Goal: Transaction & Acquisition: Purchase product/service

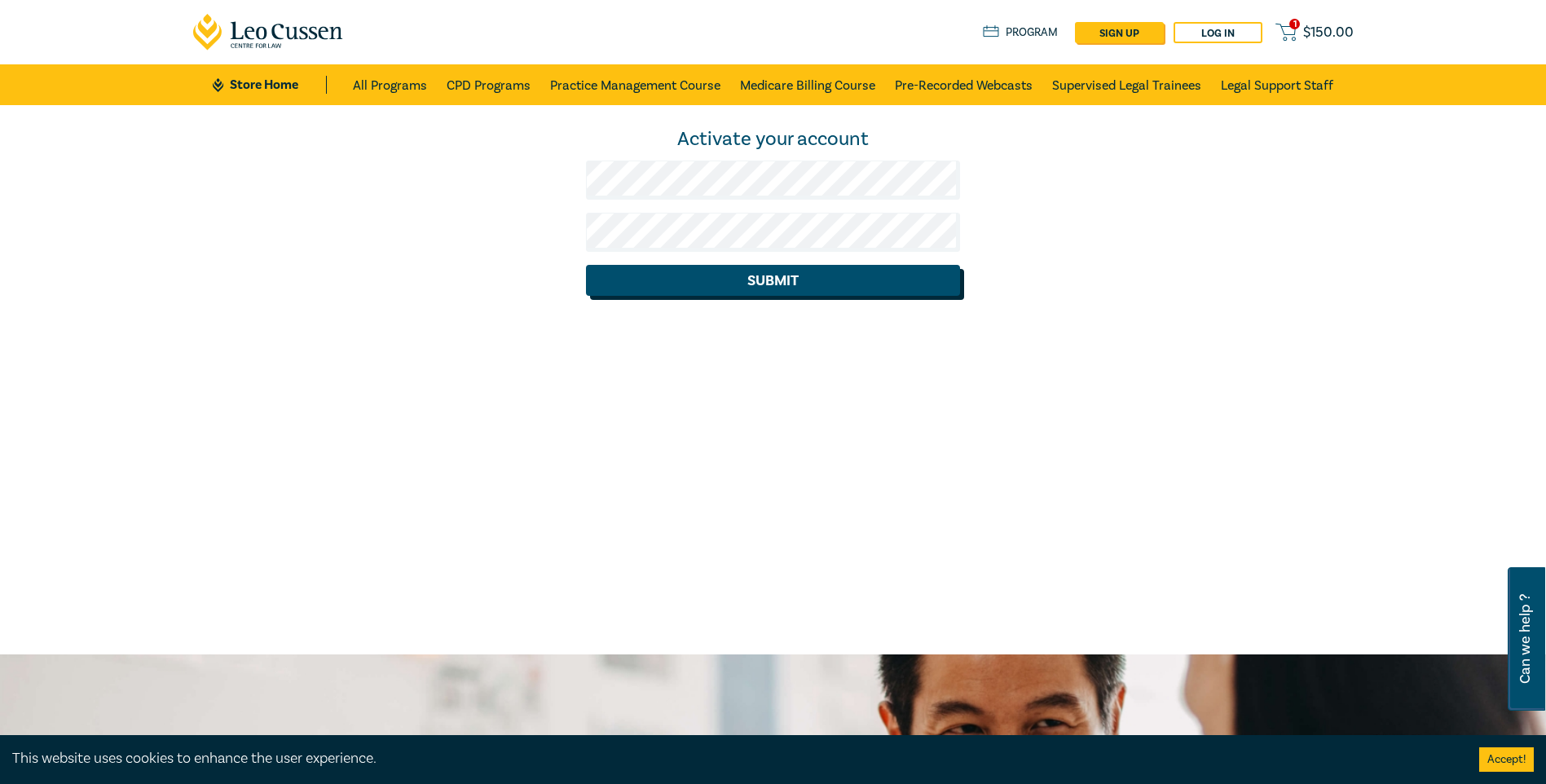
click at [776, 282] on button "Submit" at bounding box center [773, 279] width 374 height 31
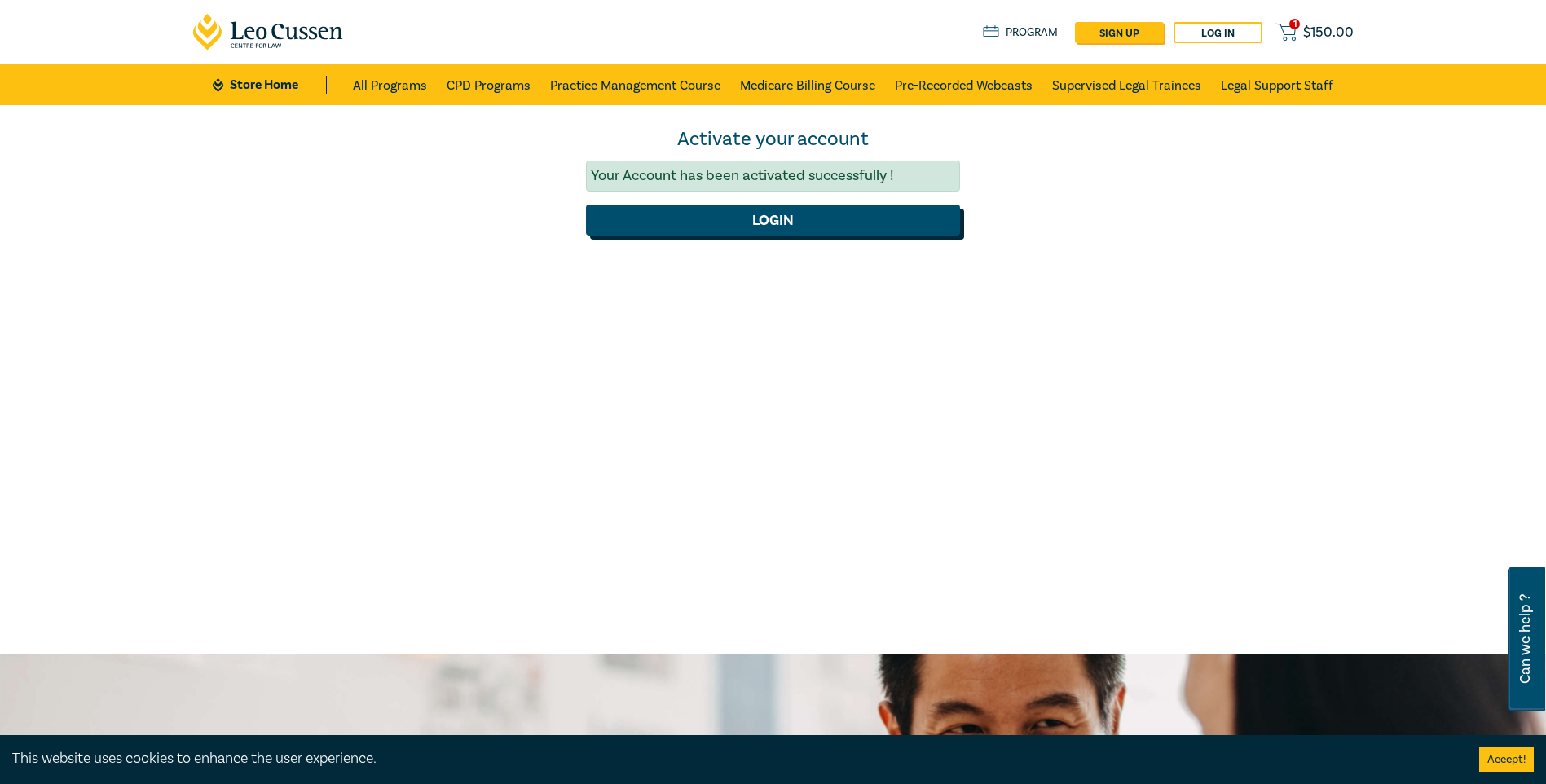
click at [778, 227] on button "Login" at bounding box center [773, 220] width 374 height 31
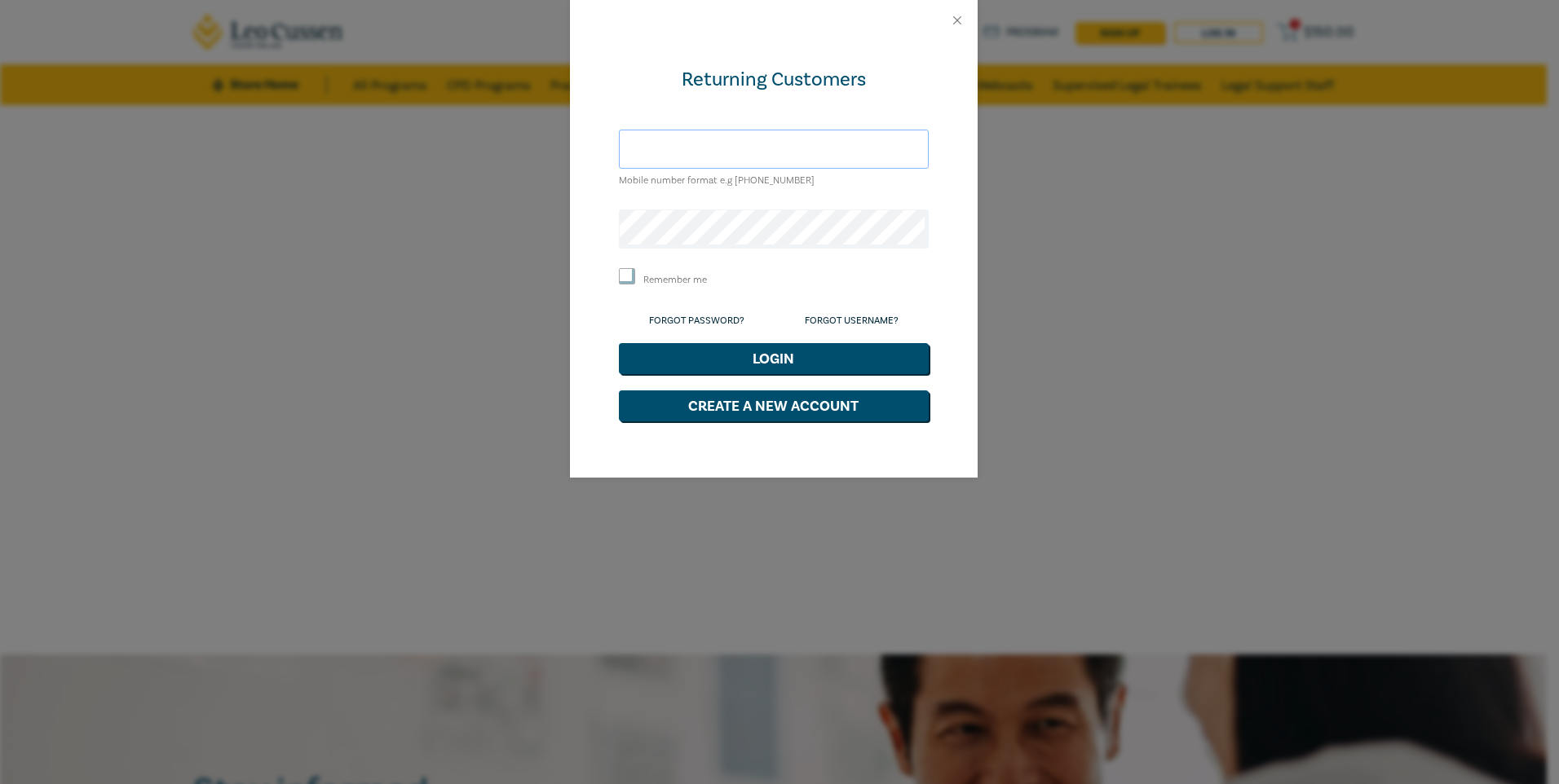
click at [724, 148] on input "text" at bounding box center [774, 148] width 310 height 39
type input "[EMAIL_ADDRESS][PERSON_NAME][DOMAIN_NAME]"
click at [618, 274] on input "Remember me" at bounding box center [626, 276] width 16 height 16
checkbox input "true"
click at [784, 355] on button "Login" at bounding box center [774, 358] width 310 height 31
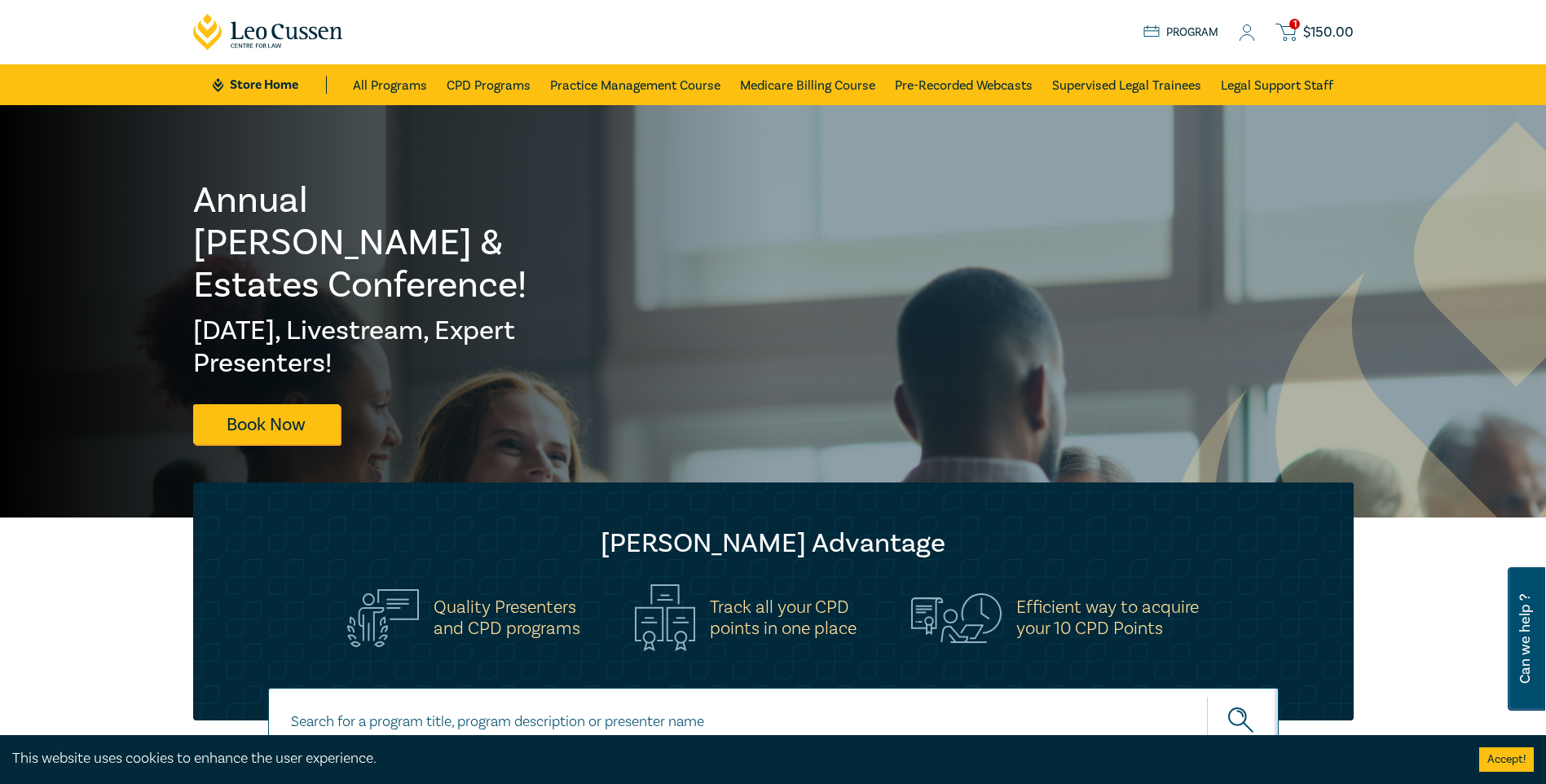
click at [1318, 30] on span "$ 150.00" at bounding box center [1328, 33] width 51 height 18
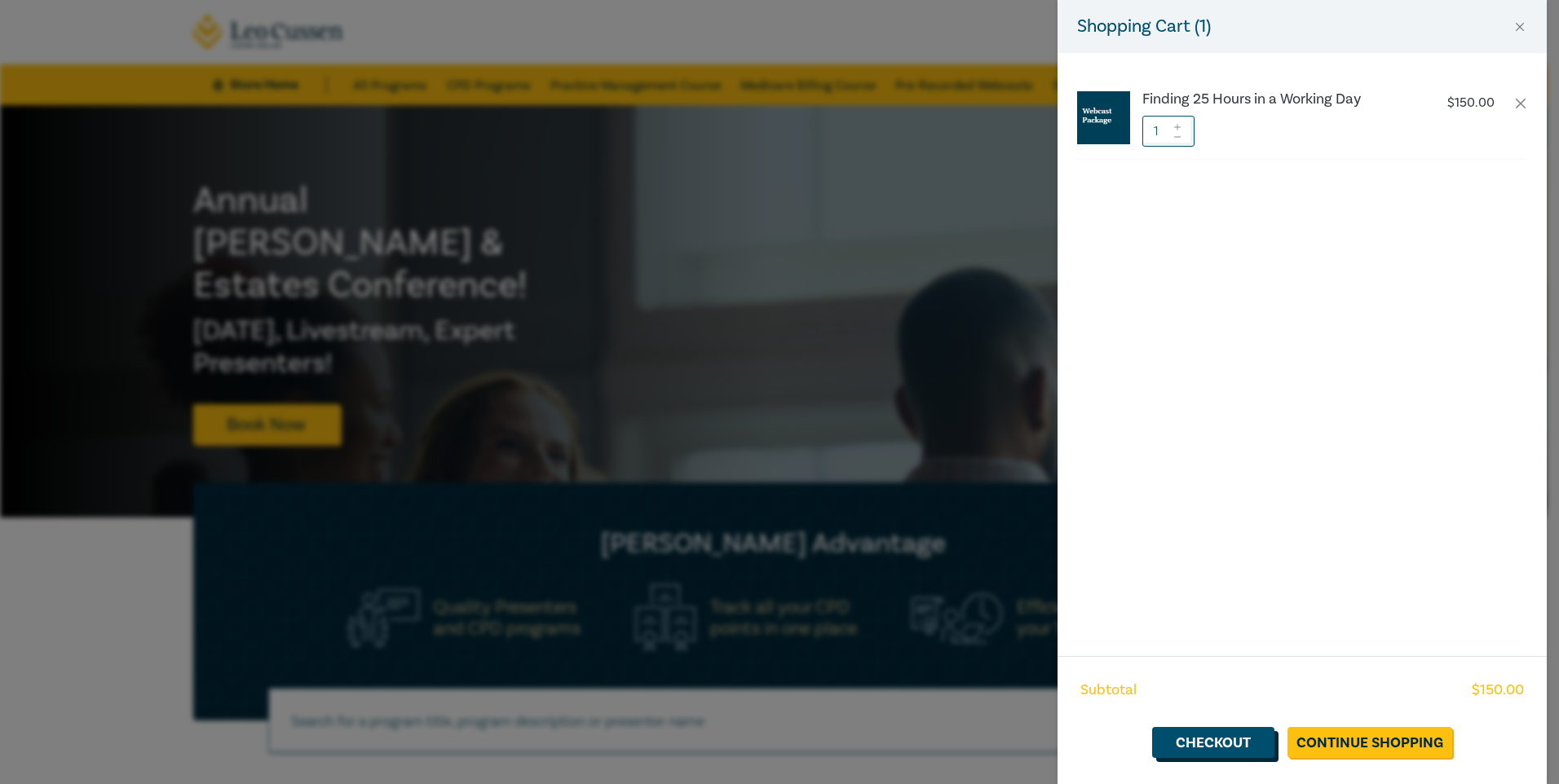
click at [1242, 737] on link "Checkout" at bounding box center [1213, 741] width 122 height 31
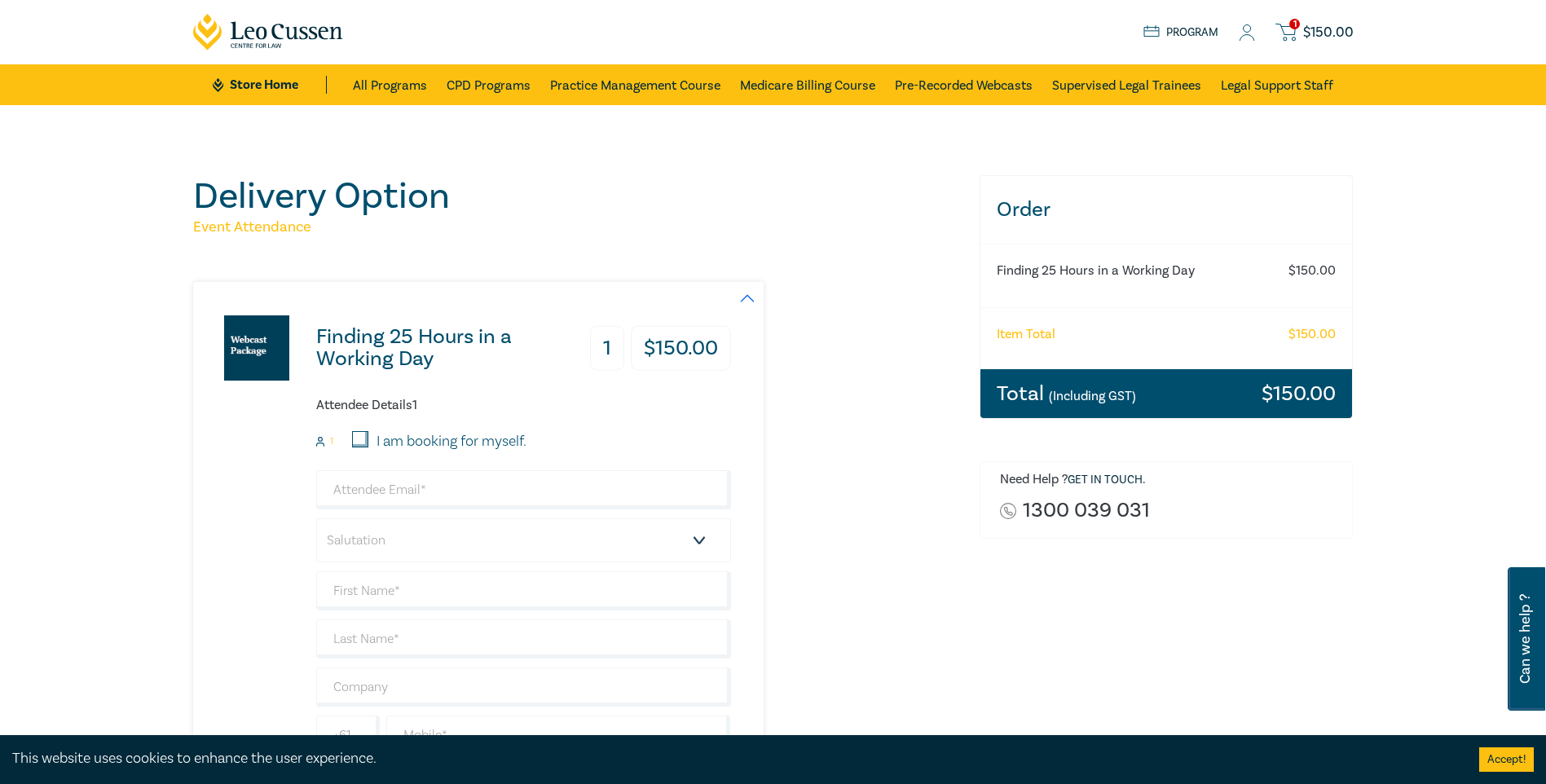
scroll to position [163, 0]
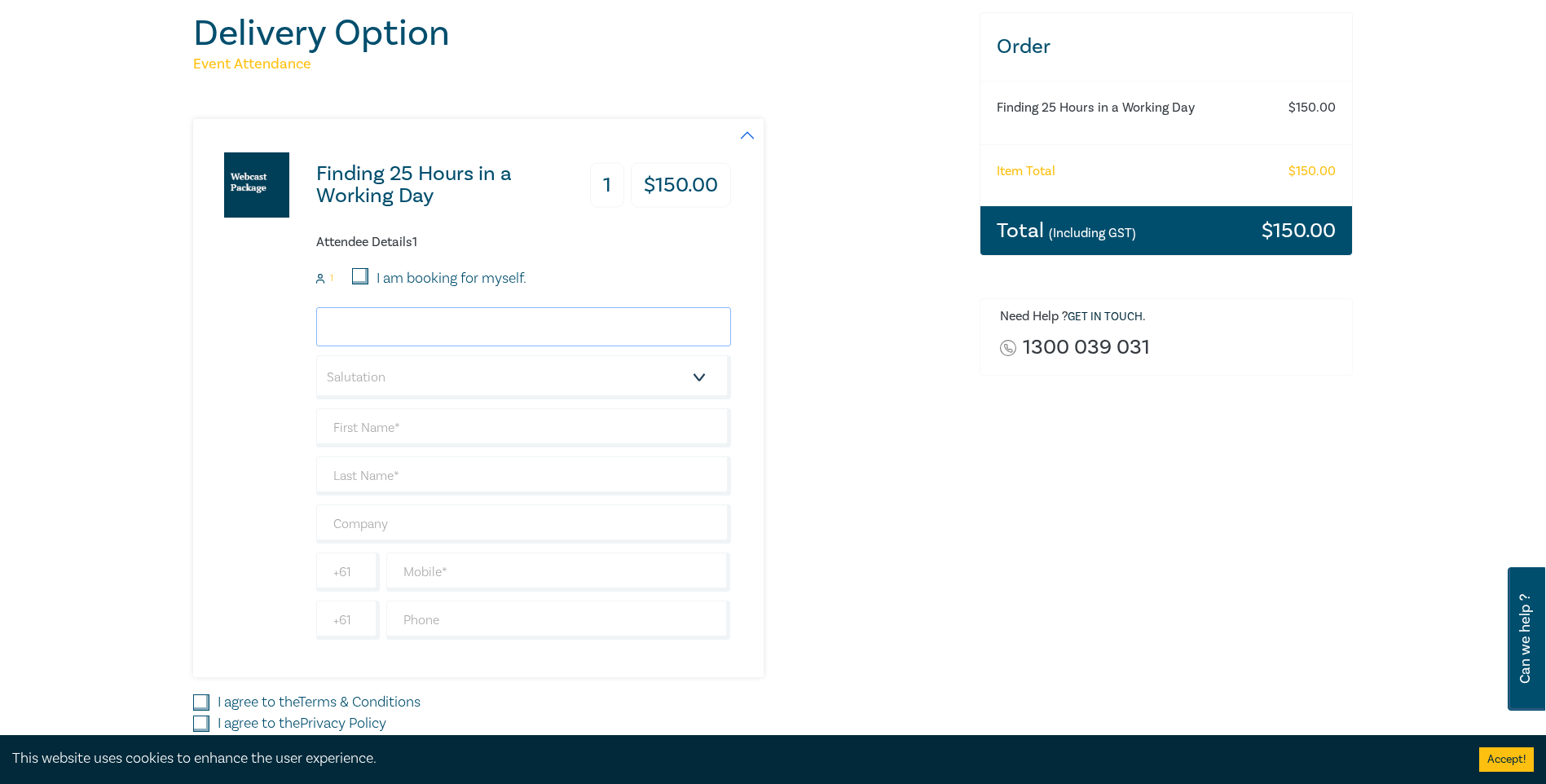
click at [434, 326] on input "email" at bounding box center [523, 326] width 415 height 39
type input "kvillani@aitken.com.au"
type input "Kate"
type input "Villani"
type input "Aitken Partners Pty Ltd"
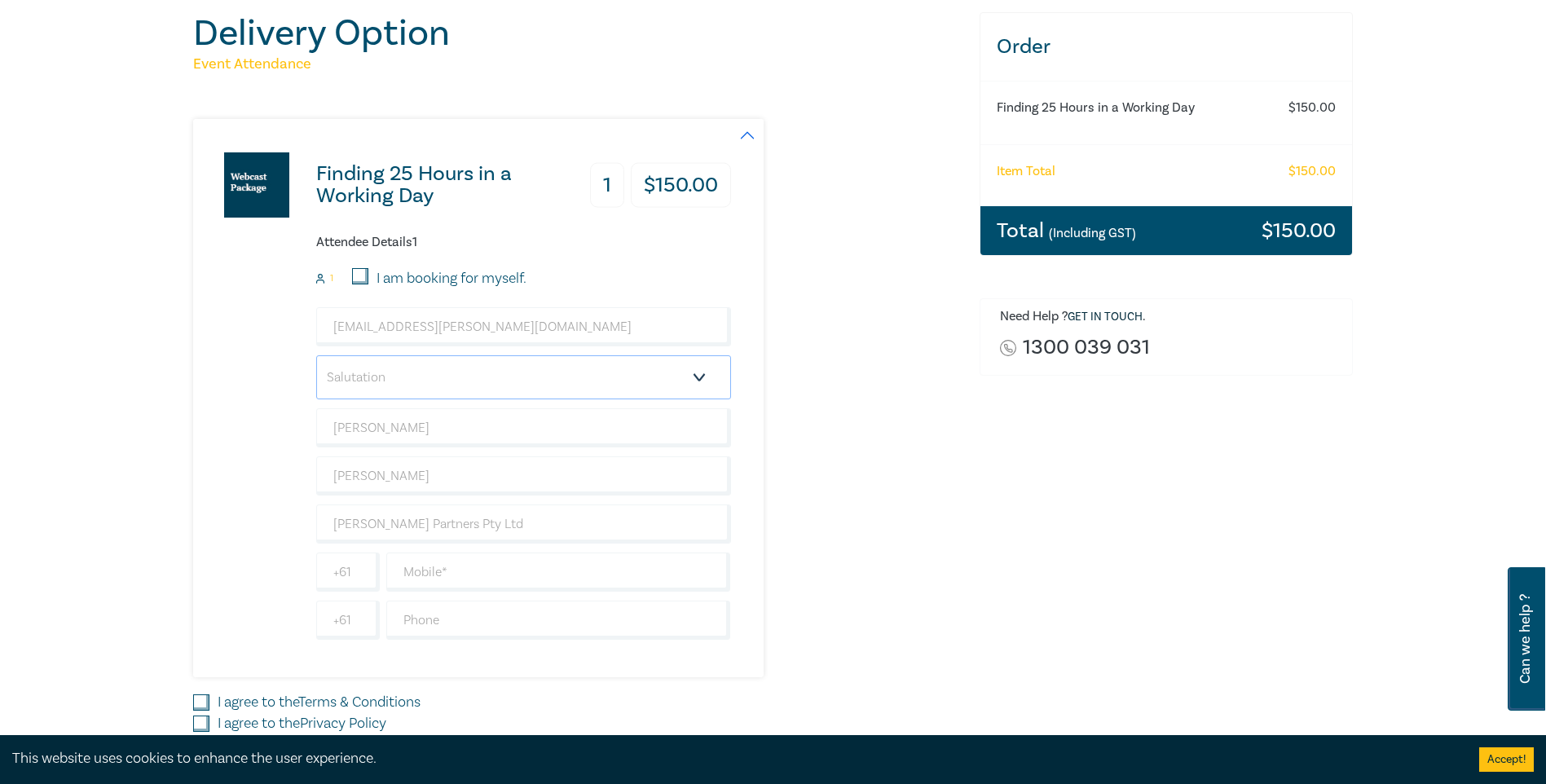
click at [432, 378] on select "Salutation Mr. Mrs. Ms. Miss Dr. Prof. Other" at bounding box center [523, 377] width 415 height 44
click at [433, 379] on select "Salutation Mr. Mrs. Ms. Miss Dr. Prof. Other" at bounding box center [523, 377] width 415 height 44
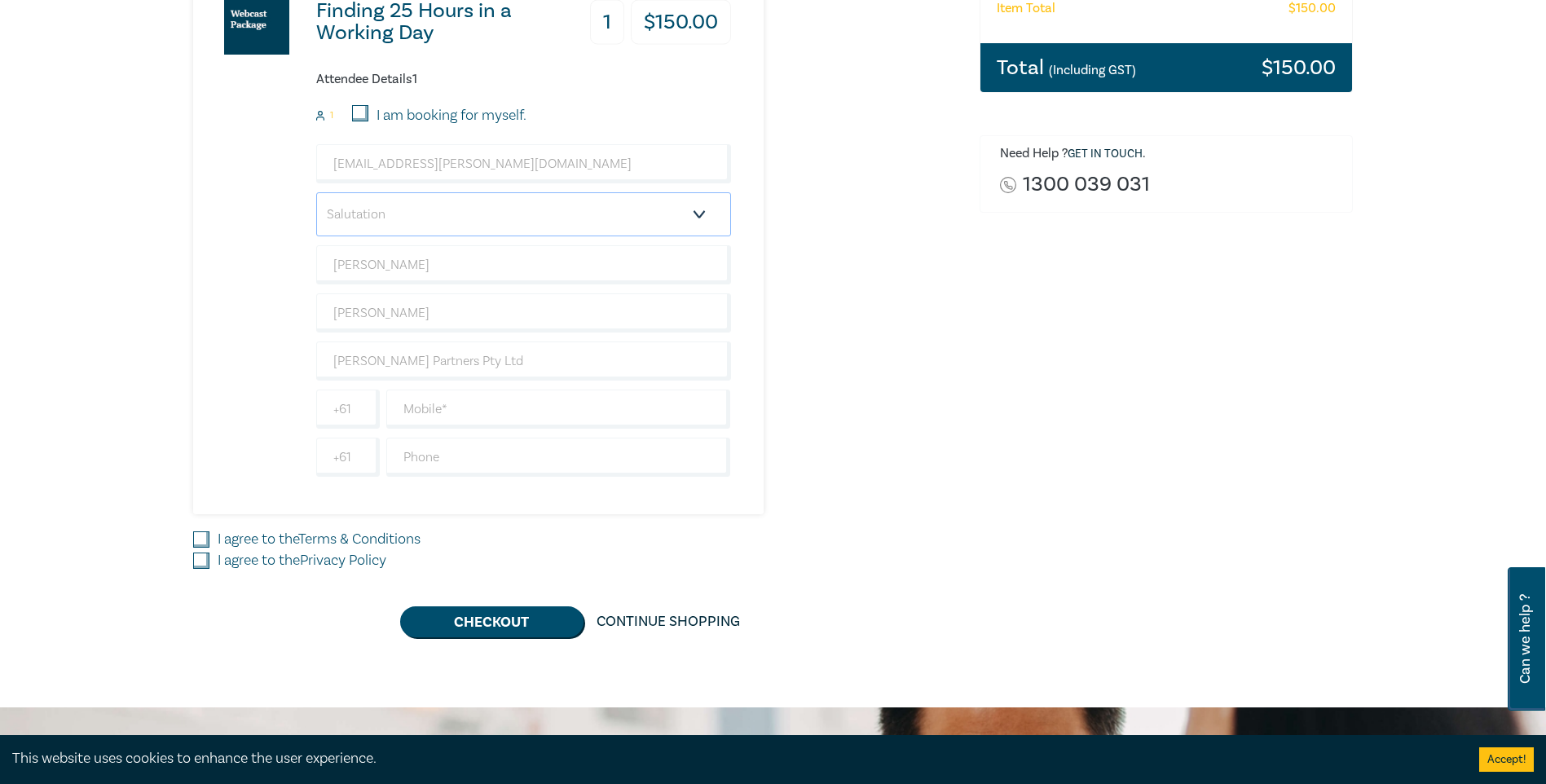
scroll to position [407, 0]
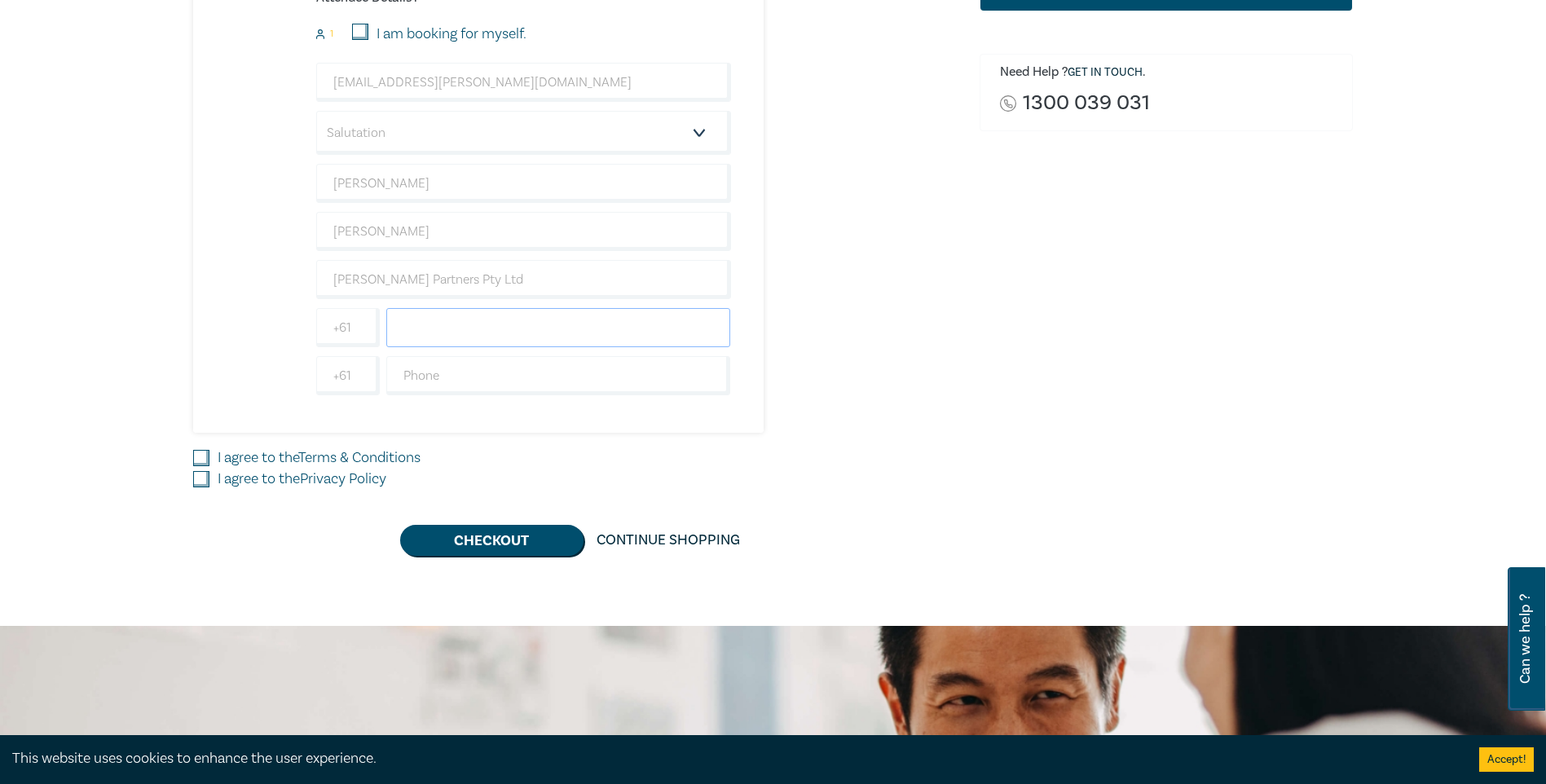
click at [451, 338] on input "text" at bounding box center [559, 327] width 345 height 39
type input "0439837515"
drag, startPoint x: 195, startPoint y: 451, endPoint x: 196, endPoint y: 464, distance: 13.0
click at [195, 452] on input "I agree to the Terms & Conditions" at bounding box center [201, 458] width 16 height 16
checkbox input "true"
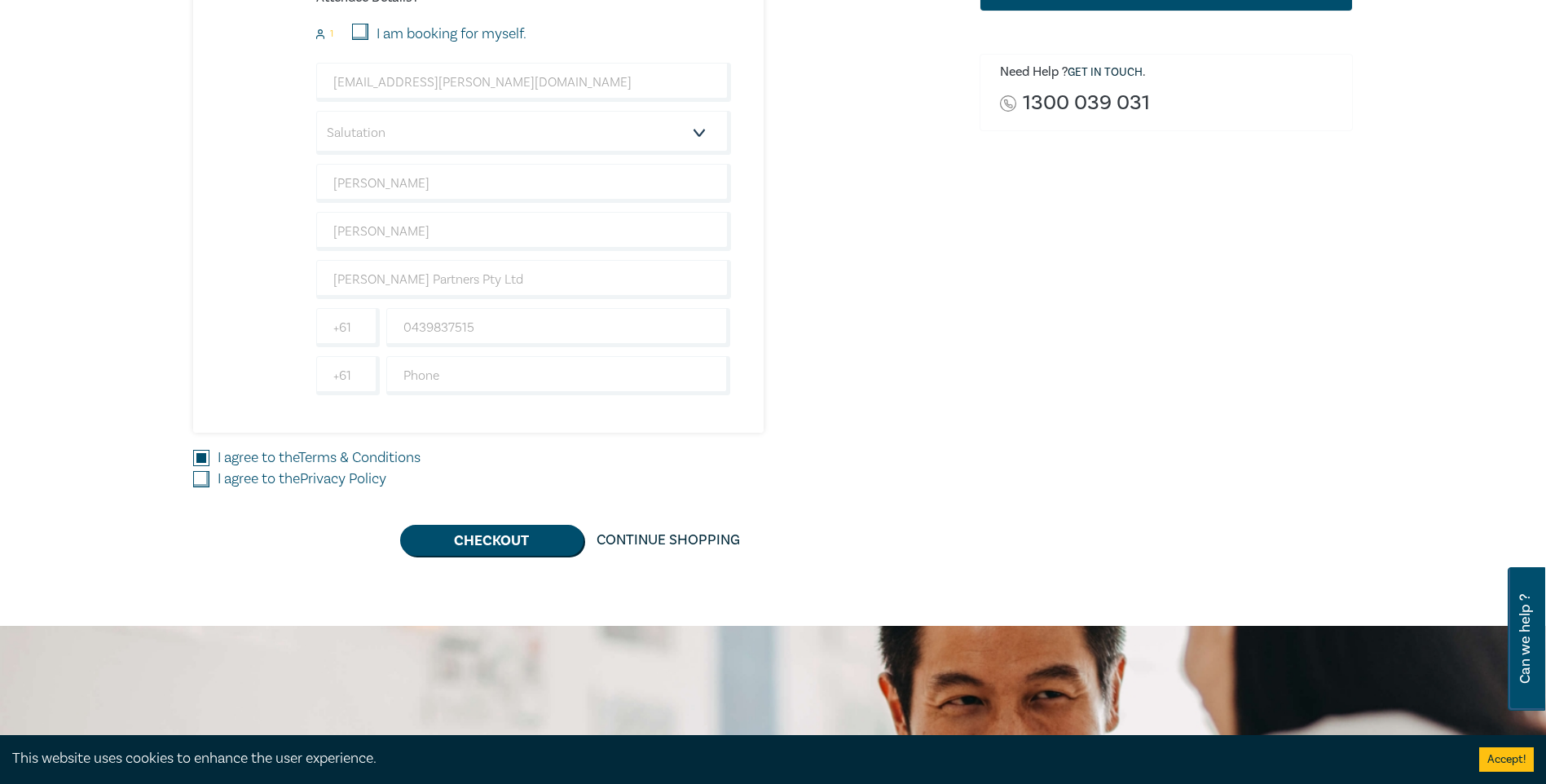
click at [200, 478] on input "I agree to the Privacy Policy" at bounding box center [201, 479] width 16 height 16
checkbox input "true"
click at [472, 543] on button "Checkout" at bounding box center [492, 540] width 183 height 31
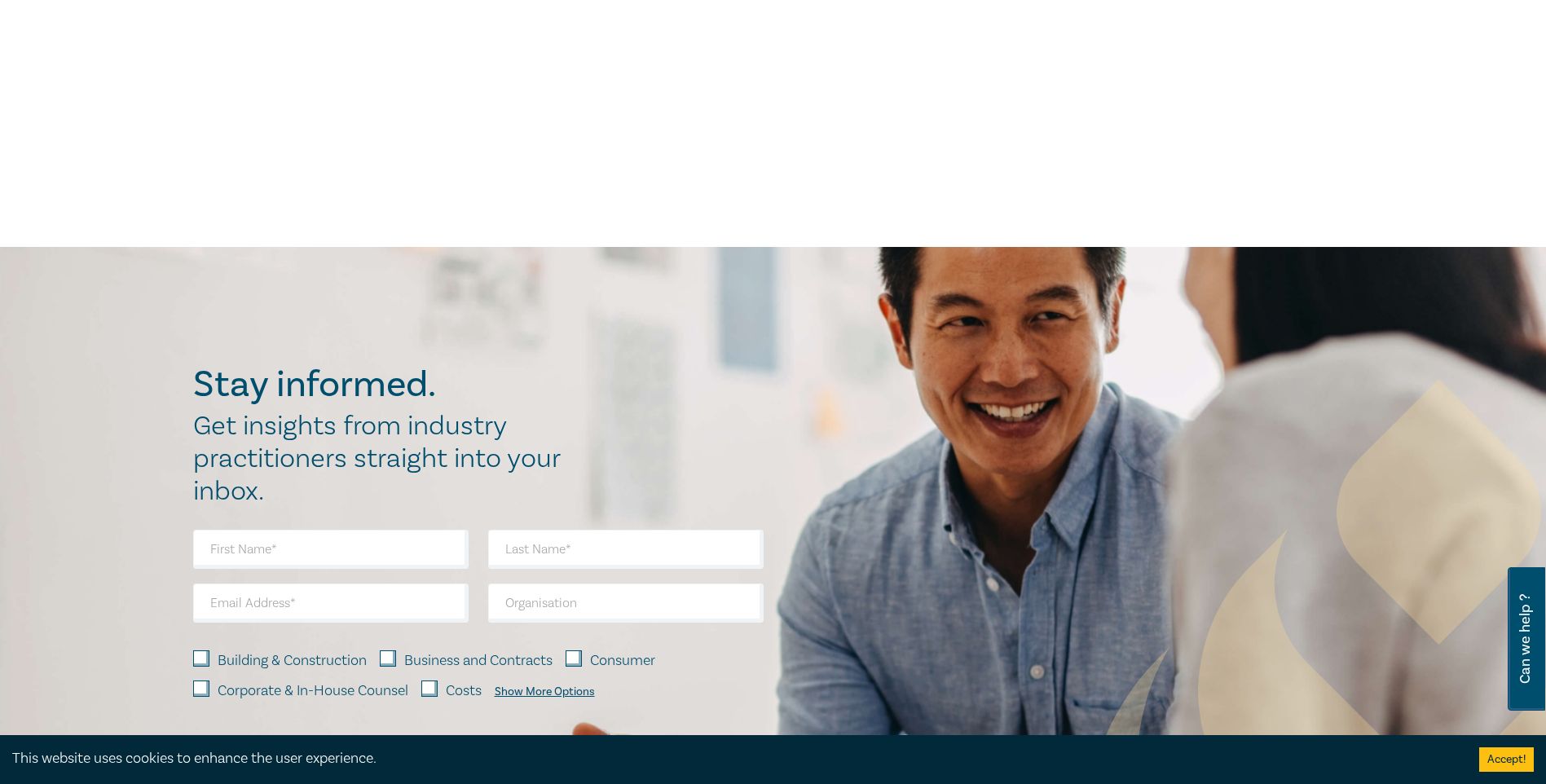
scroll to position [0, 0]
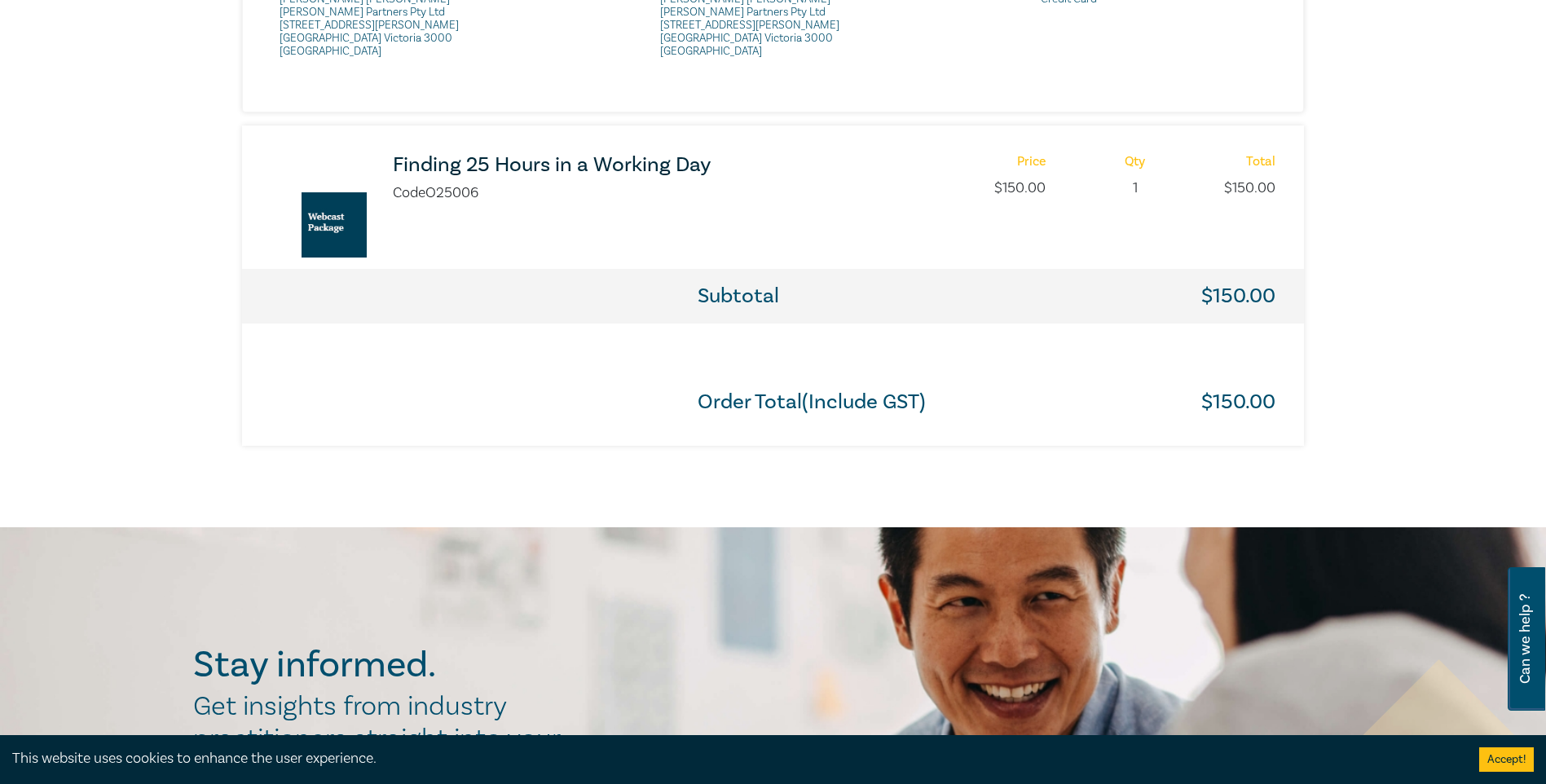
scroll to position [896, 0]
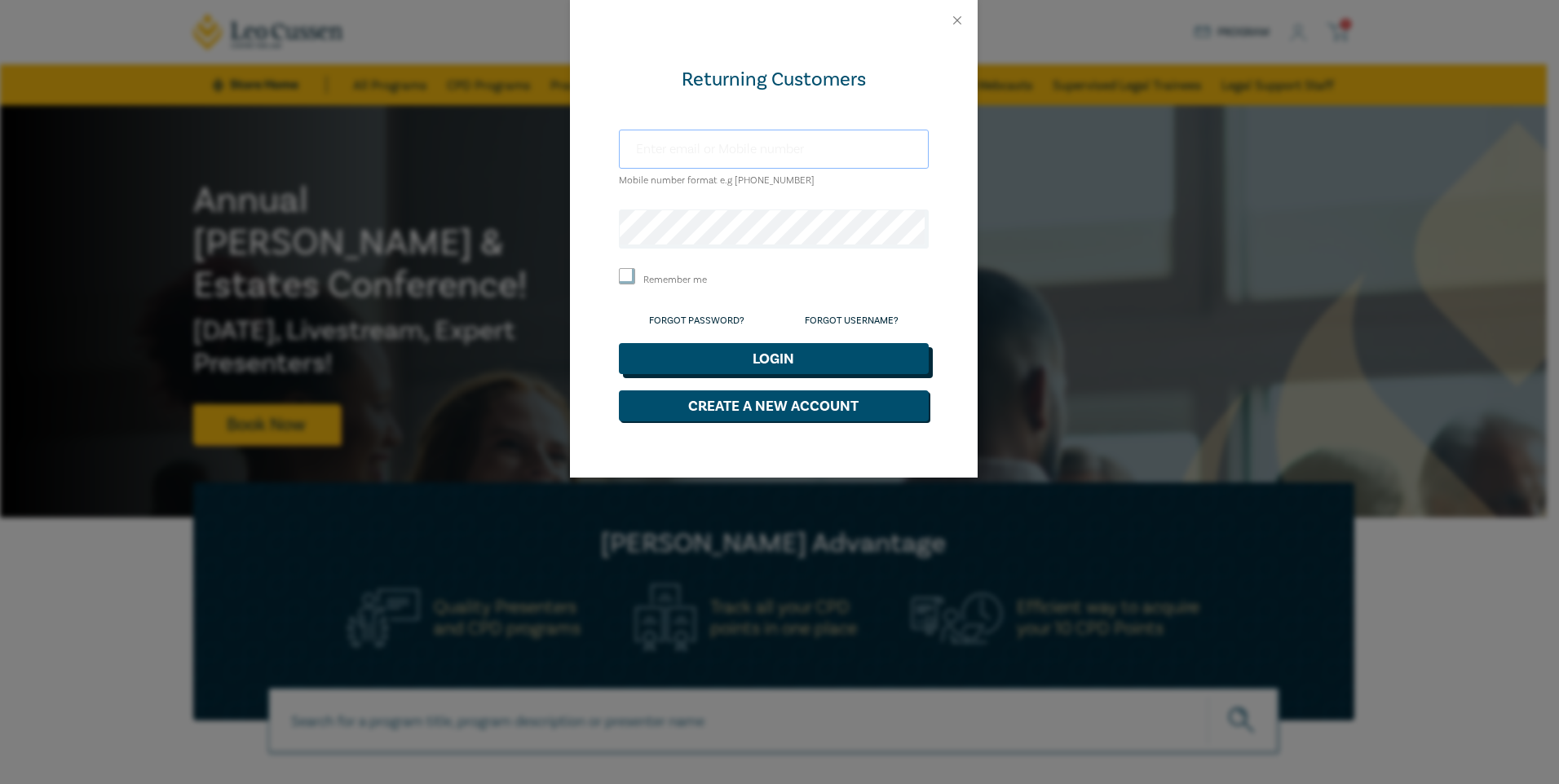
type input "[EMAIL_ADDRESS][PERSON_NAME][DOMAIN_NAME]"
click at [816, 364] on button "Login" at bounding box center [774, 358] width 310 height 31
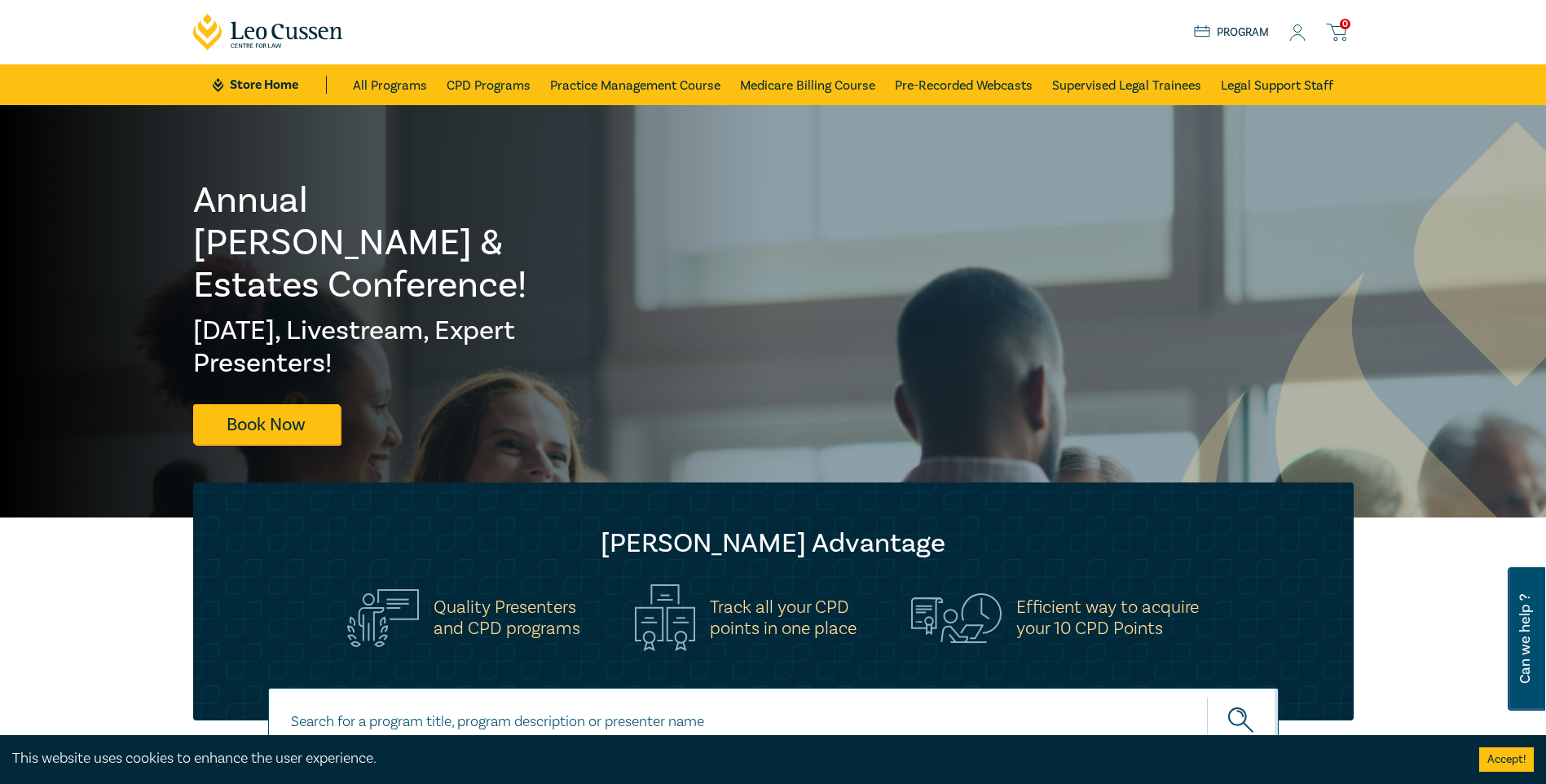
click at [1299, 35] on icon at bounding box center [1298, 38] width 15 height 6
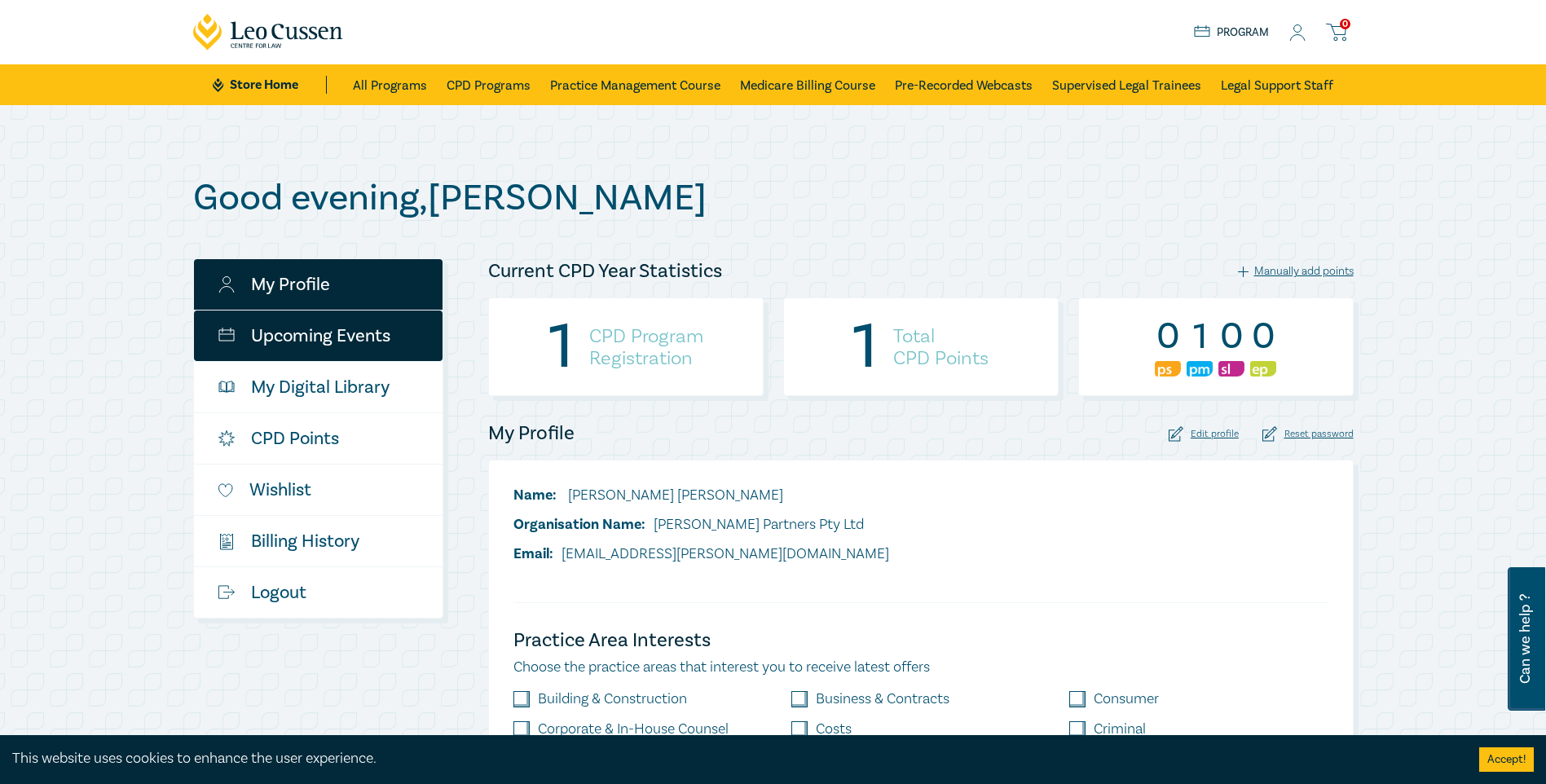
click at [359, 351] on link "Upcoming Events" at bounding box center [318, 335] width 249 height 51
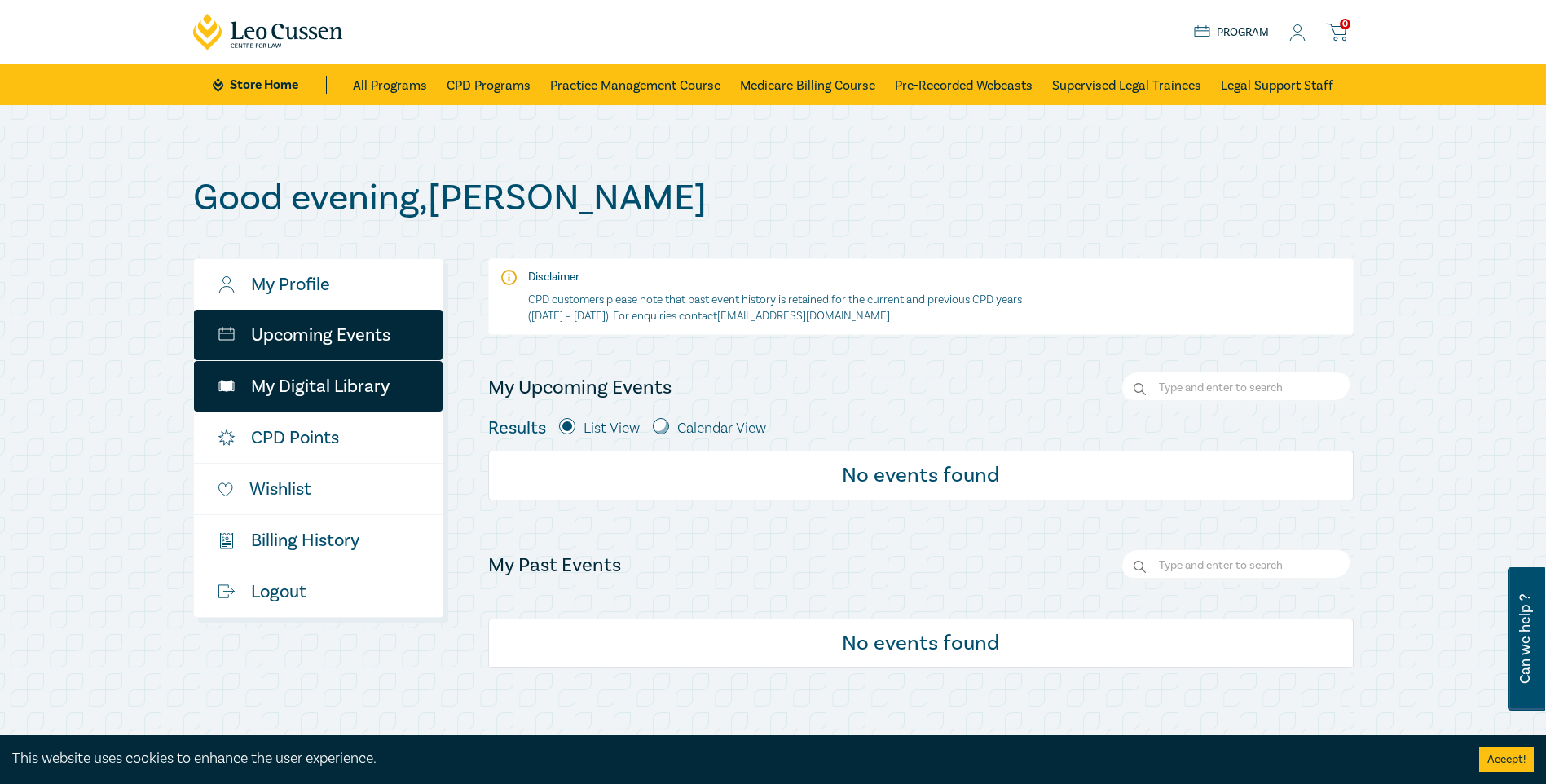
click at [346, 390] on link "My Digital Library" at bounding box center [318, 386] width 249 height 51
